Goal: Task Accomplishment & Management: Understand process/instructions

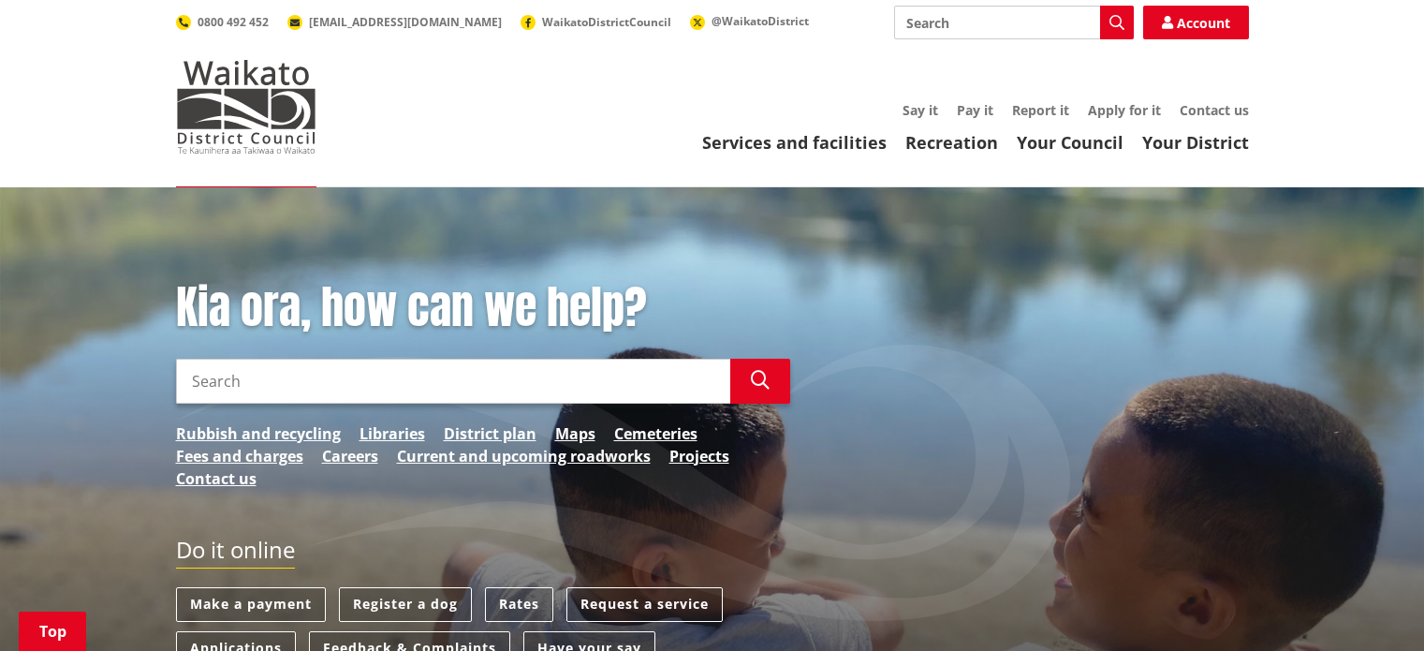
scroll to position [281, 0]
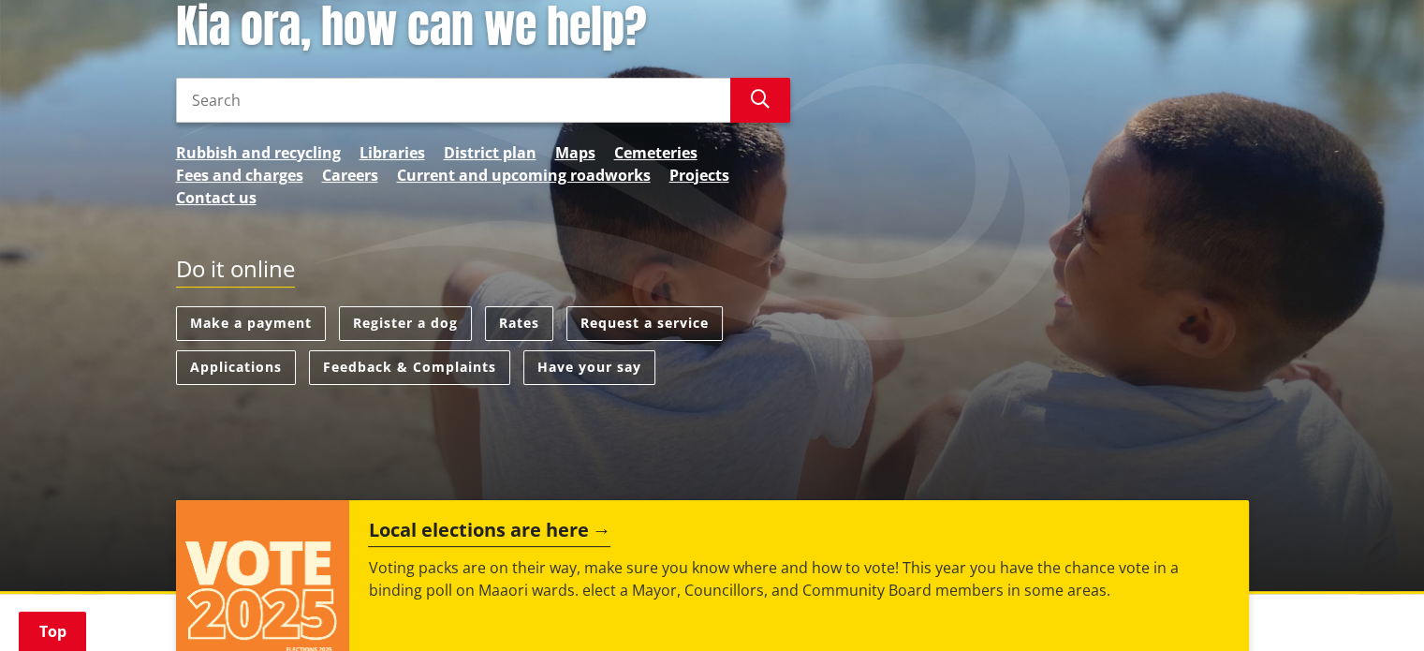
click at [520, 325] on link "Rates" at bounding box center [519, 323] width 68 height 35
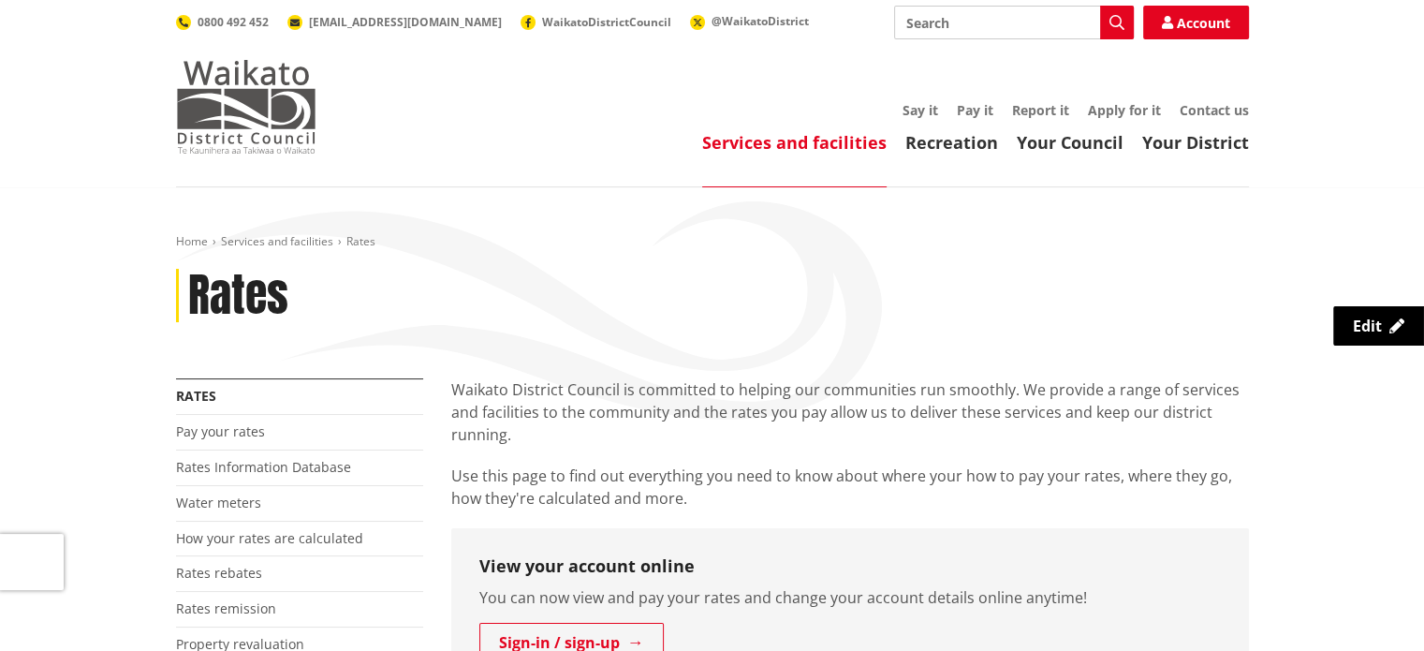
click at [253, 118] on img at bounding box center [246, 107] width 140 height 94
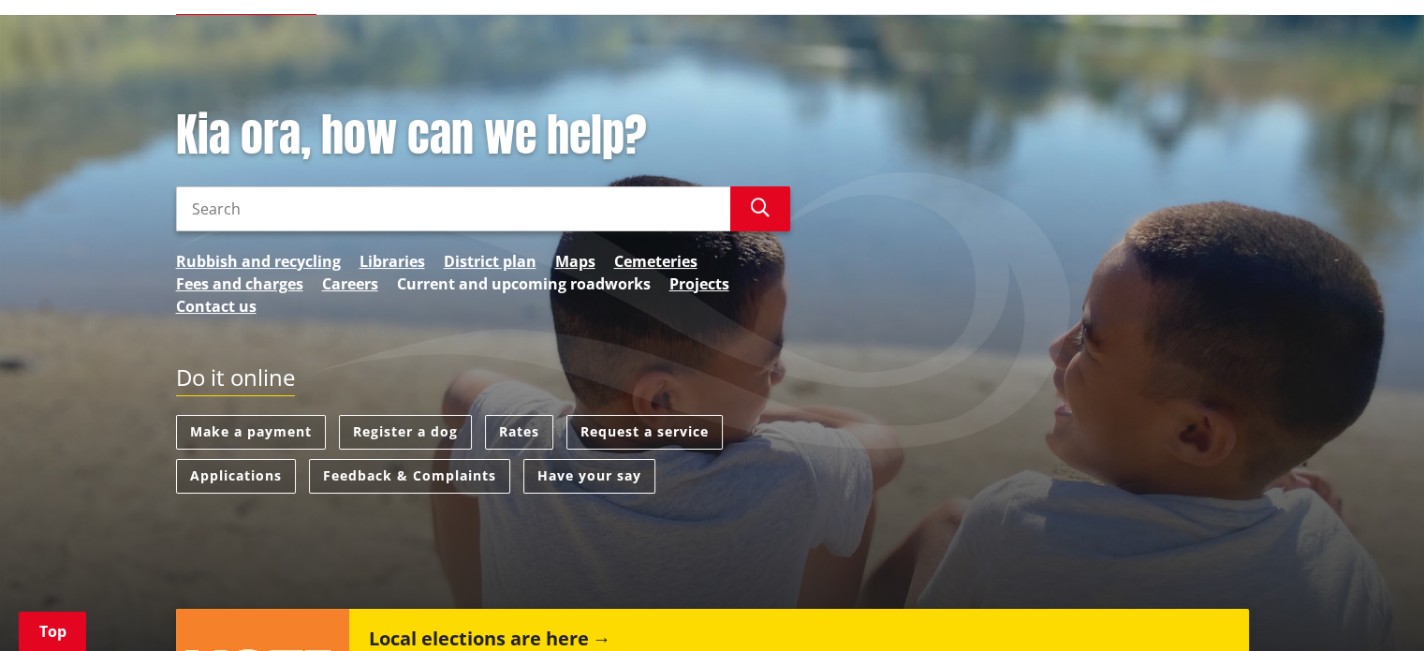
scroll to position [281, 0]
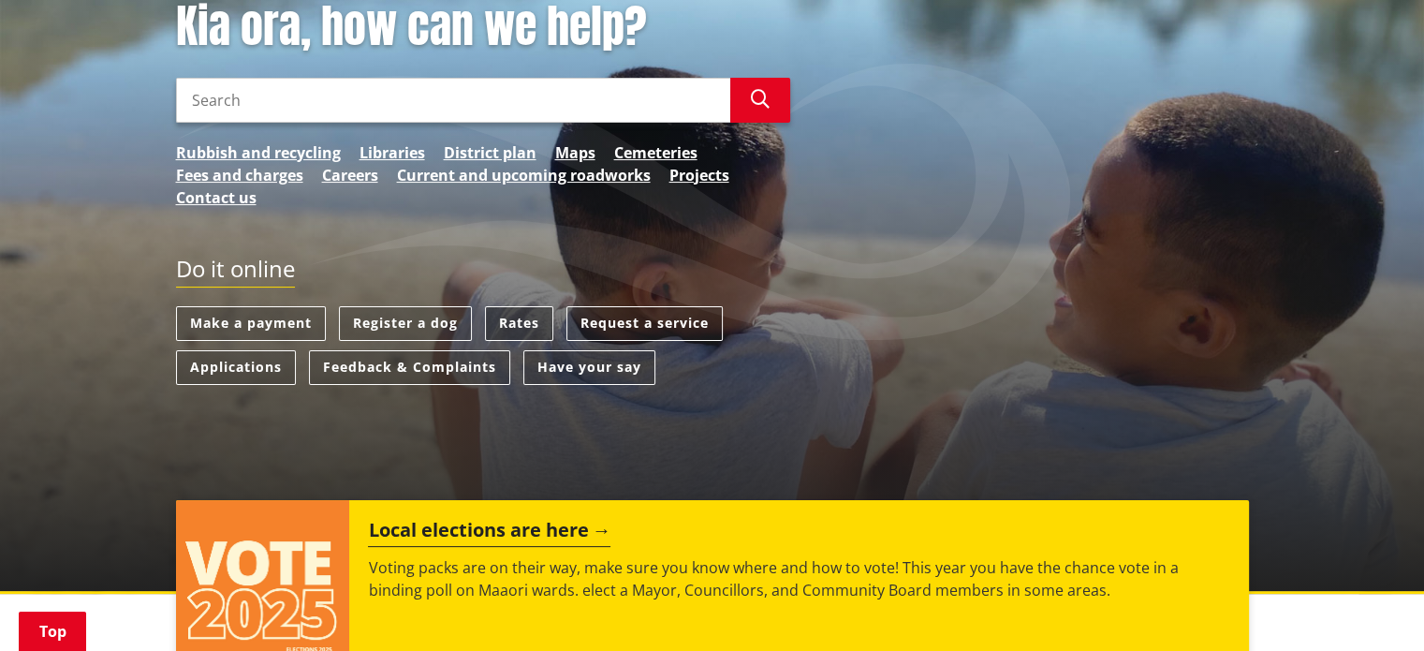
click at [511, 323] on link "Rates" at bounding box center [519, 323] width 68 height 35
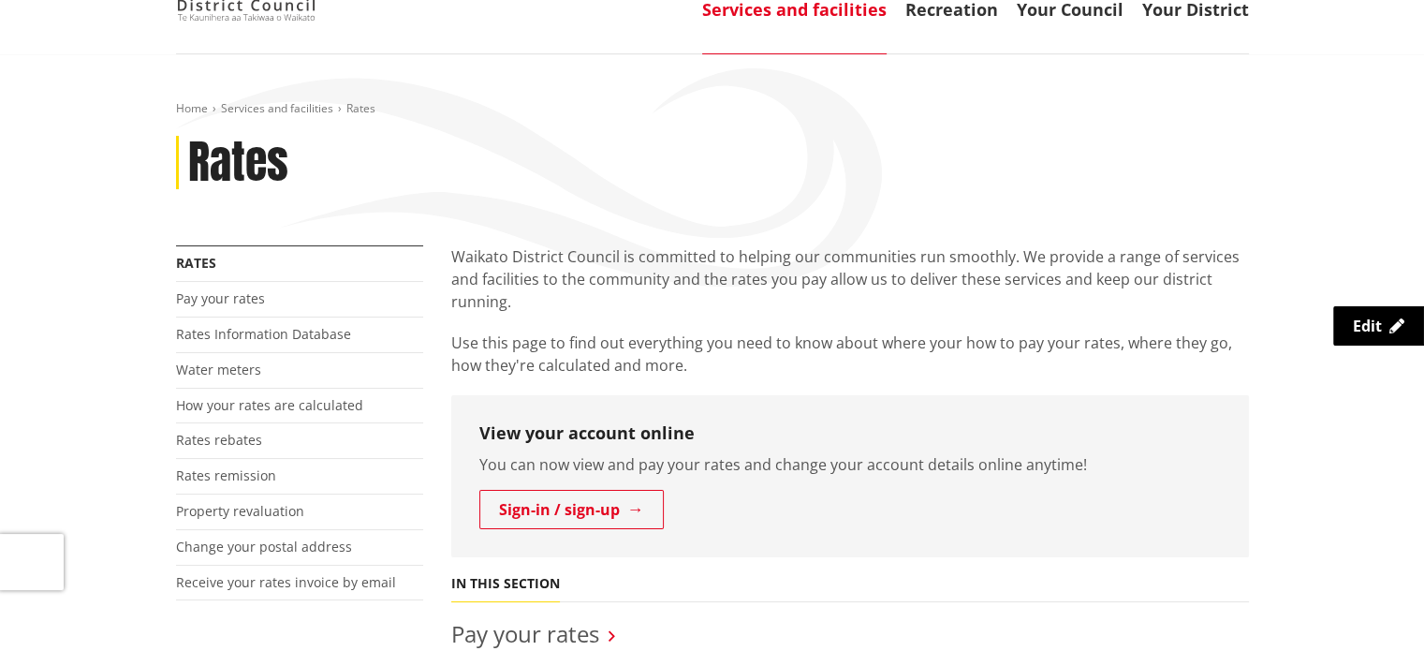
scroll to position [187, 0]
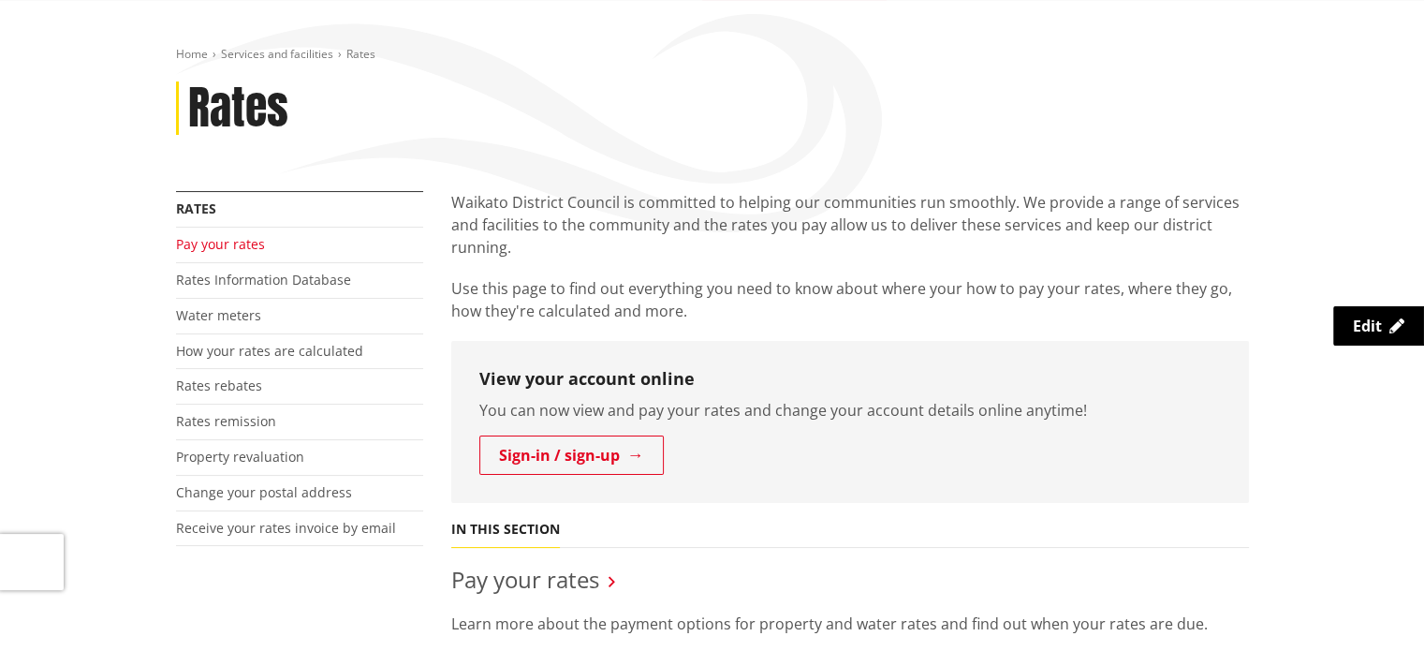
click at [238, 246] on link "Pay your rates" at bounding box center [220, 244] width 89 height 18
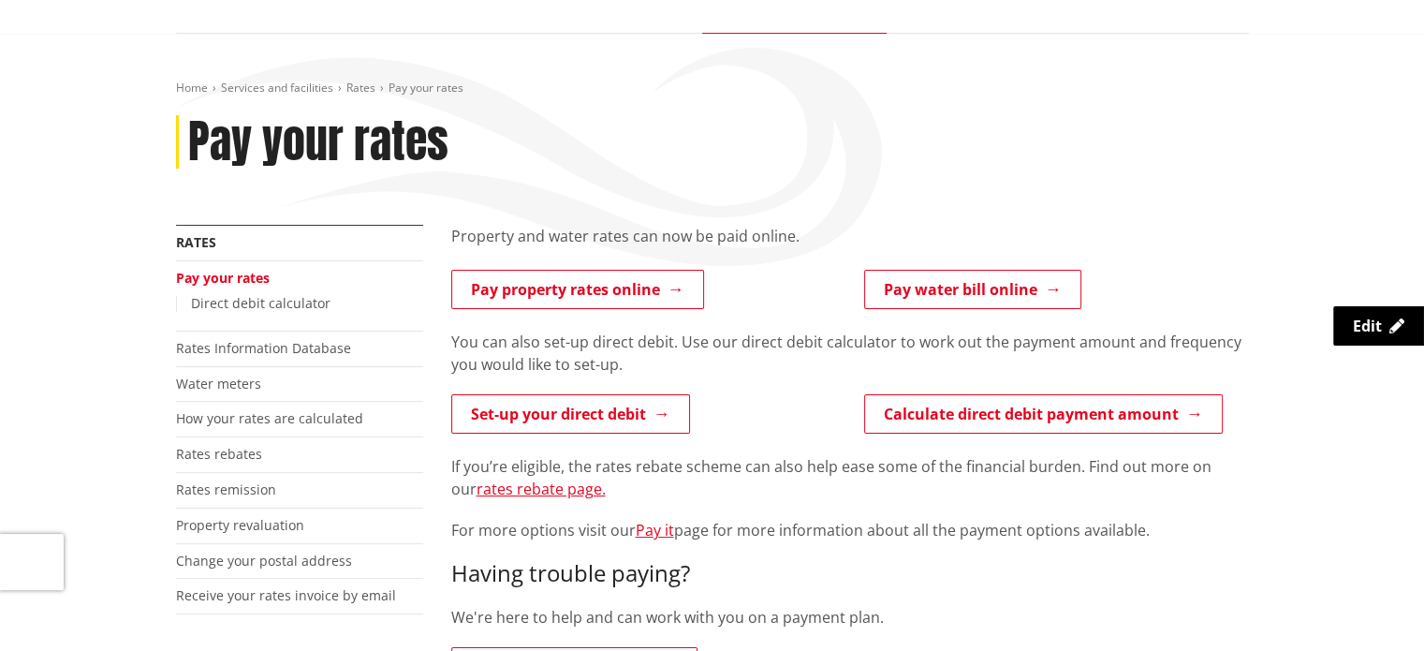
scroll to position [187, 0]
